Goal: Information Seeking & Learning: Learn about a topic

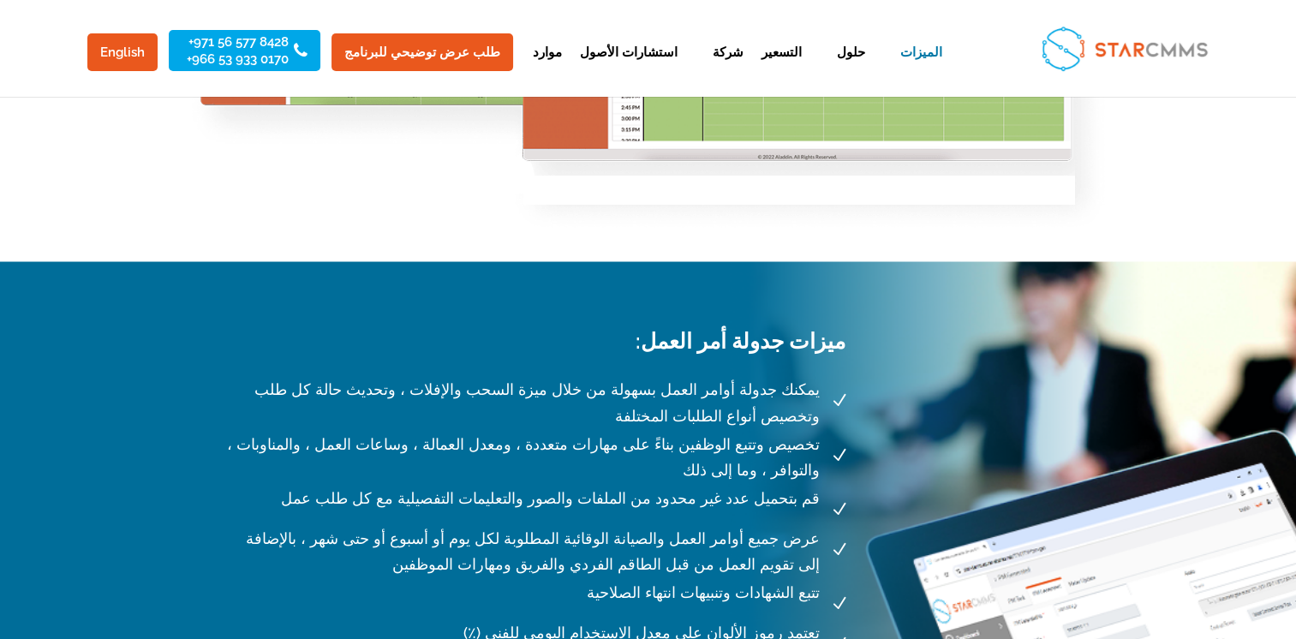
scroll to position [2913, 0]
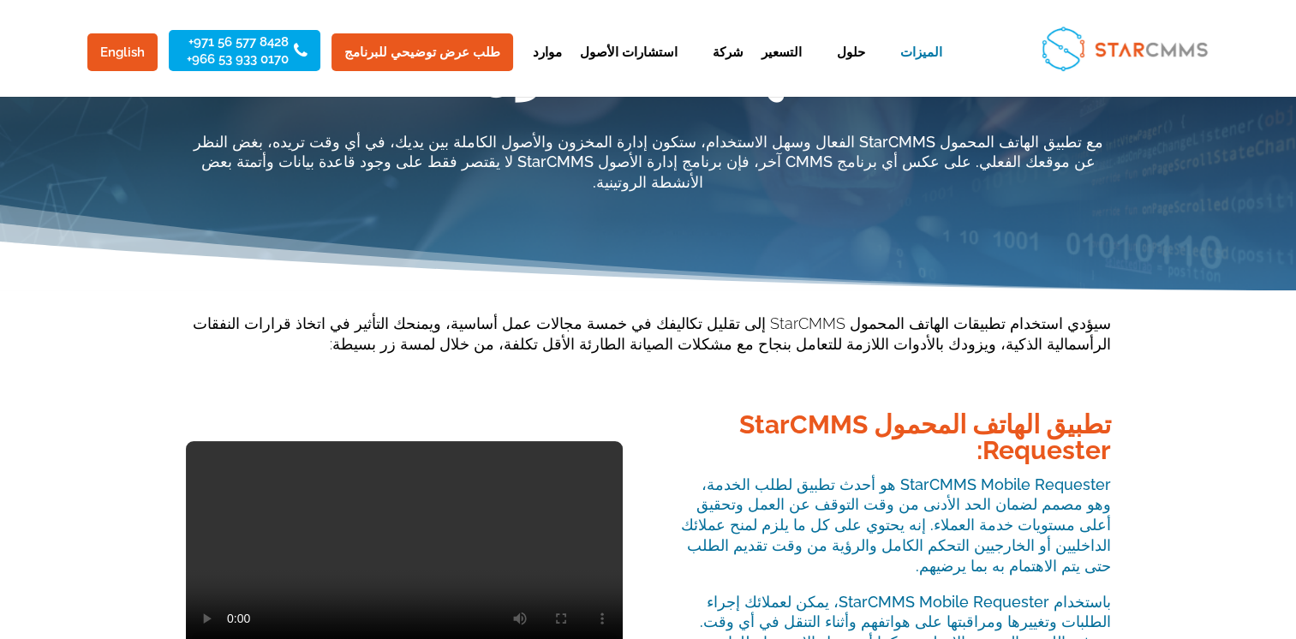
scroll to position [206, 0]
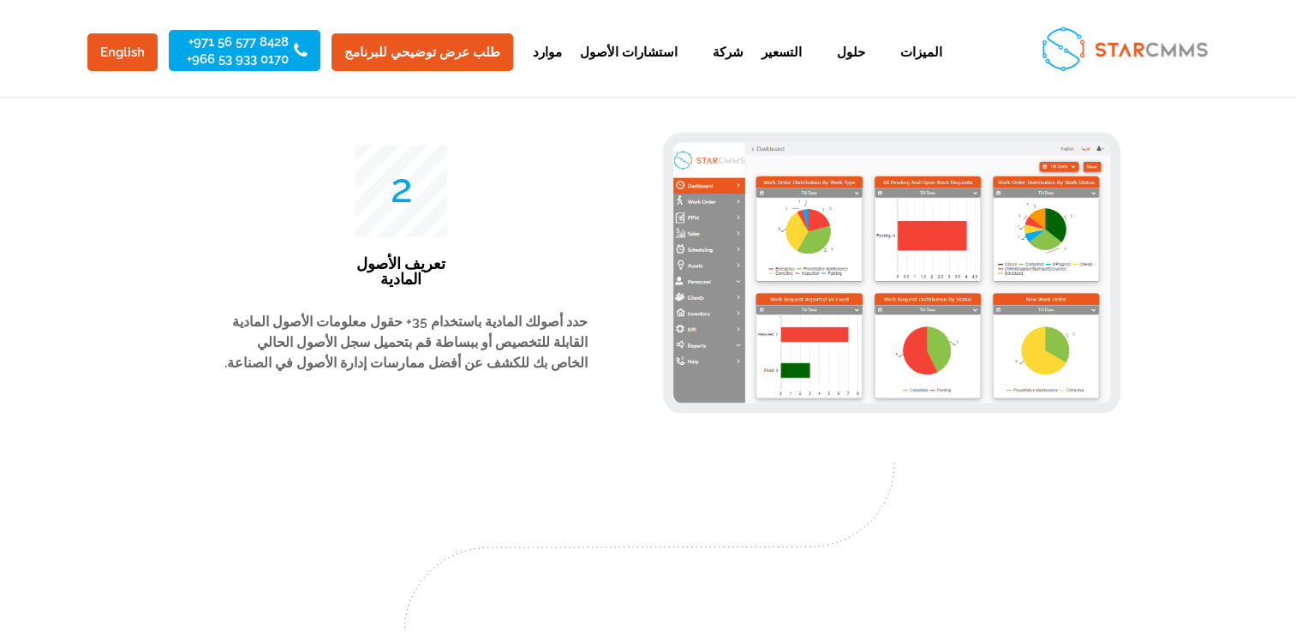
scroll to position [3338, 0]
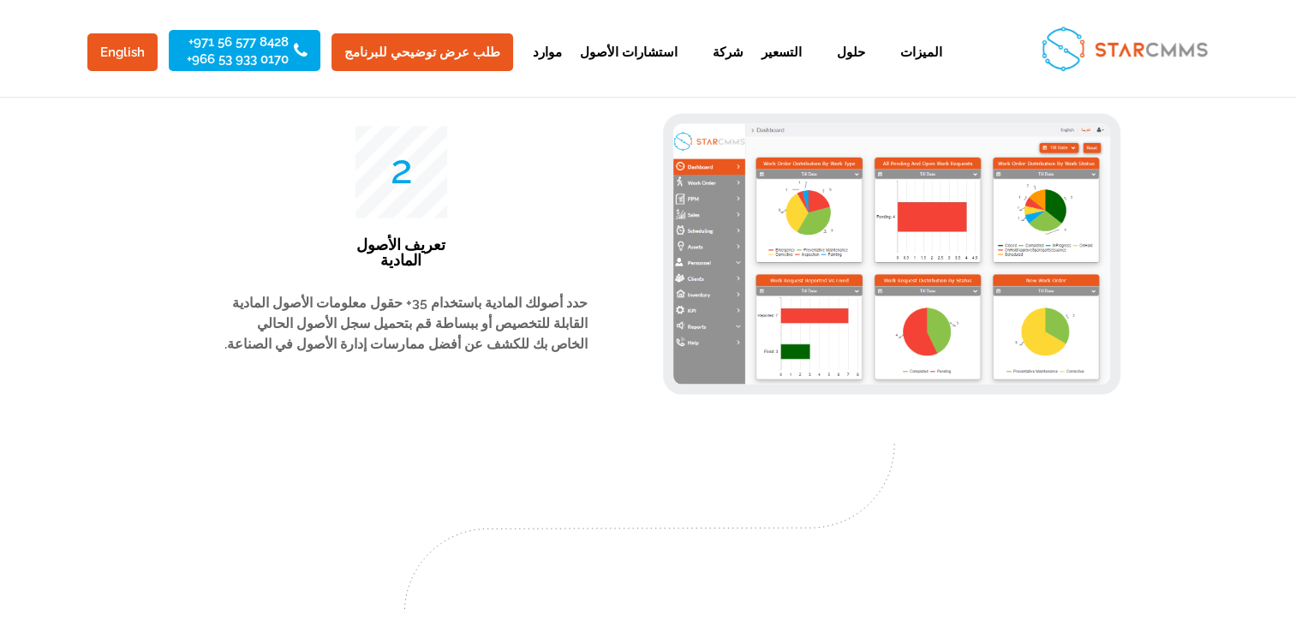
click at [470, 322] on p "حدد أصولك المادية باستخدام 35+ حقول معلومات الأصول المادية القابلة للتخصيص أو ب…" at bounding box center [404, 330] width 368 height 75
click at [470, 320] on p "حدد أصولك المادية باستخدام 35+ حقول معلومات الأصول المادية القابلة للتخصيص أو ب…" at bounding box center [404, 330] width 368 height 75
click at [468, 316] on p "حدد أصولك المادية باستخدام 35+ حقول معلومات الأصول المادية القابلة للتخصيص أو ب…" at bounding box center [404, 330] width 368 height 75
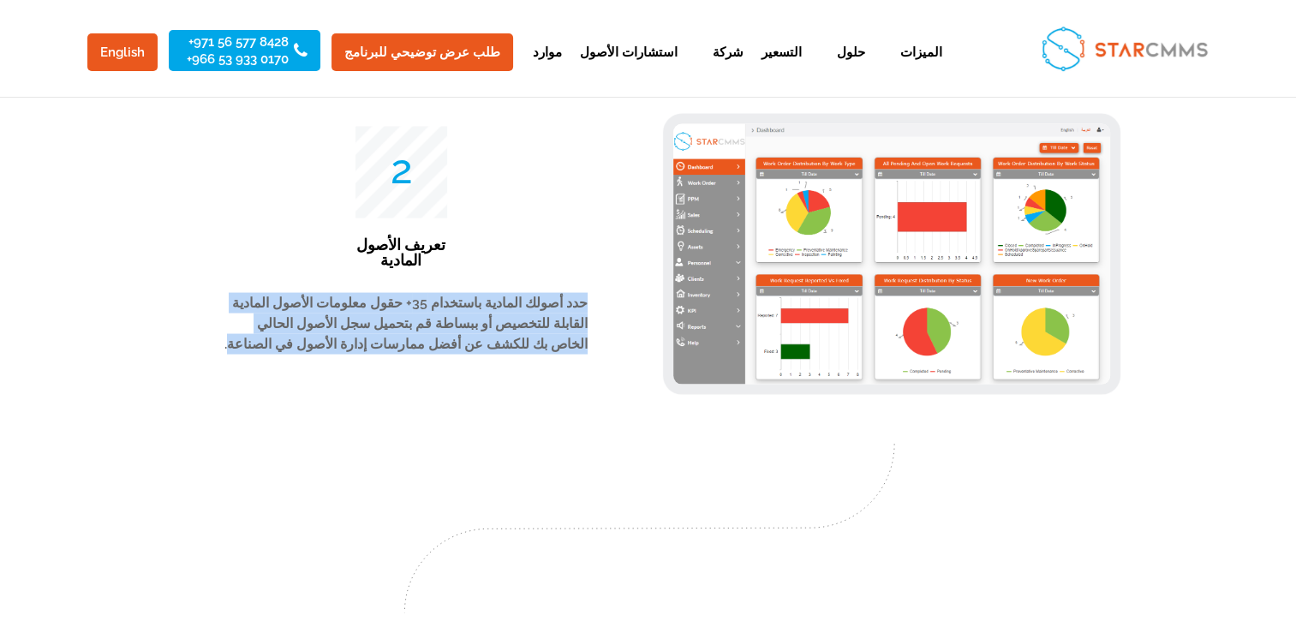
drag, startPoint x: 473, startPoint y: 320, endPoint x: 598, endPoint y: 270, distance: 134.6
click at [598, 270] on div "50 تعريف الأصول المادية 2 حدد أصولك المادية باستخدام 35+ حقول معلومات الأصول ال…" at bounding box center [404, 256] width 437 height 265
copy p "حدد أصولك المادية باستخدام 35+ حقول معلومات الأصول المادية القابلة للتخصيص أو ب…"
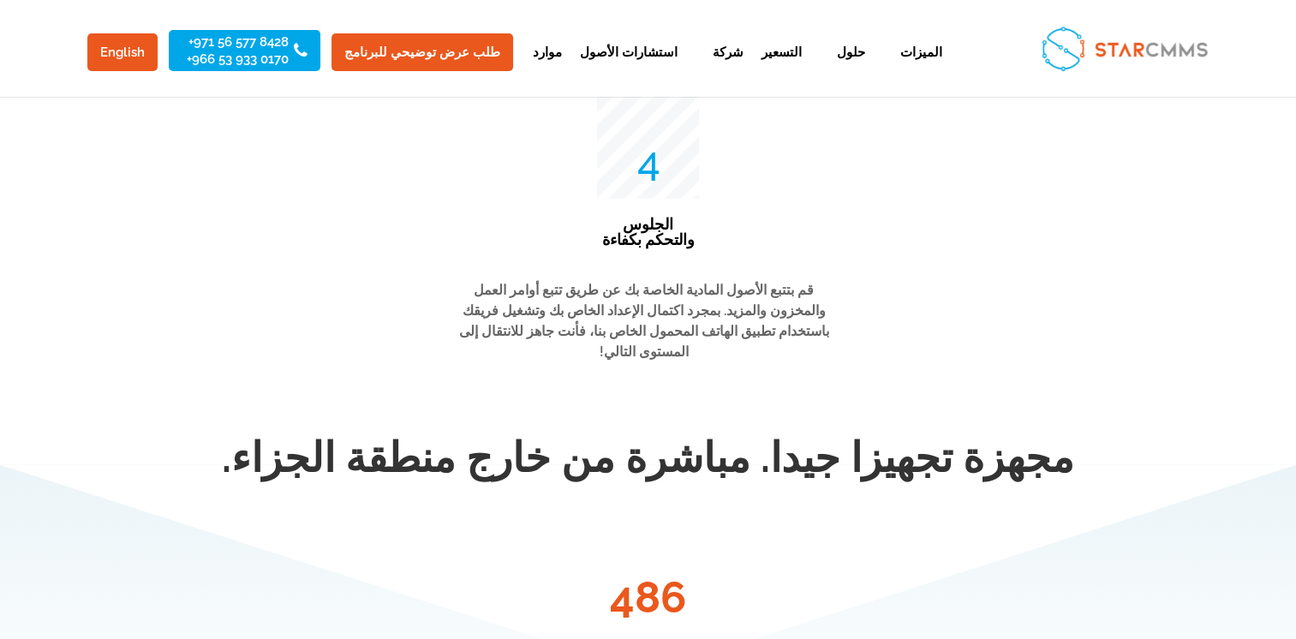
scroll to position [4280, 0]
